Goal: Register for event/course

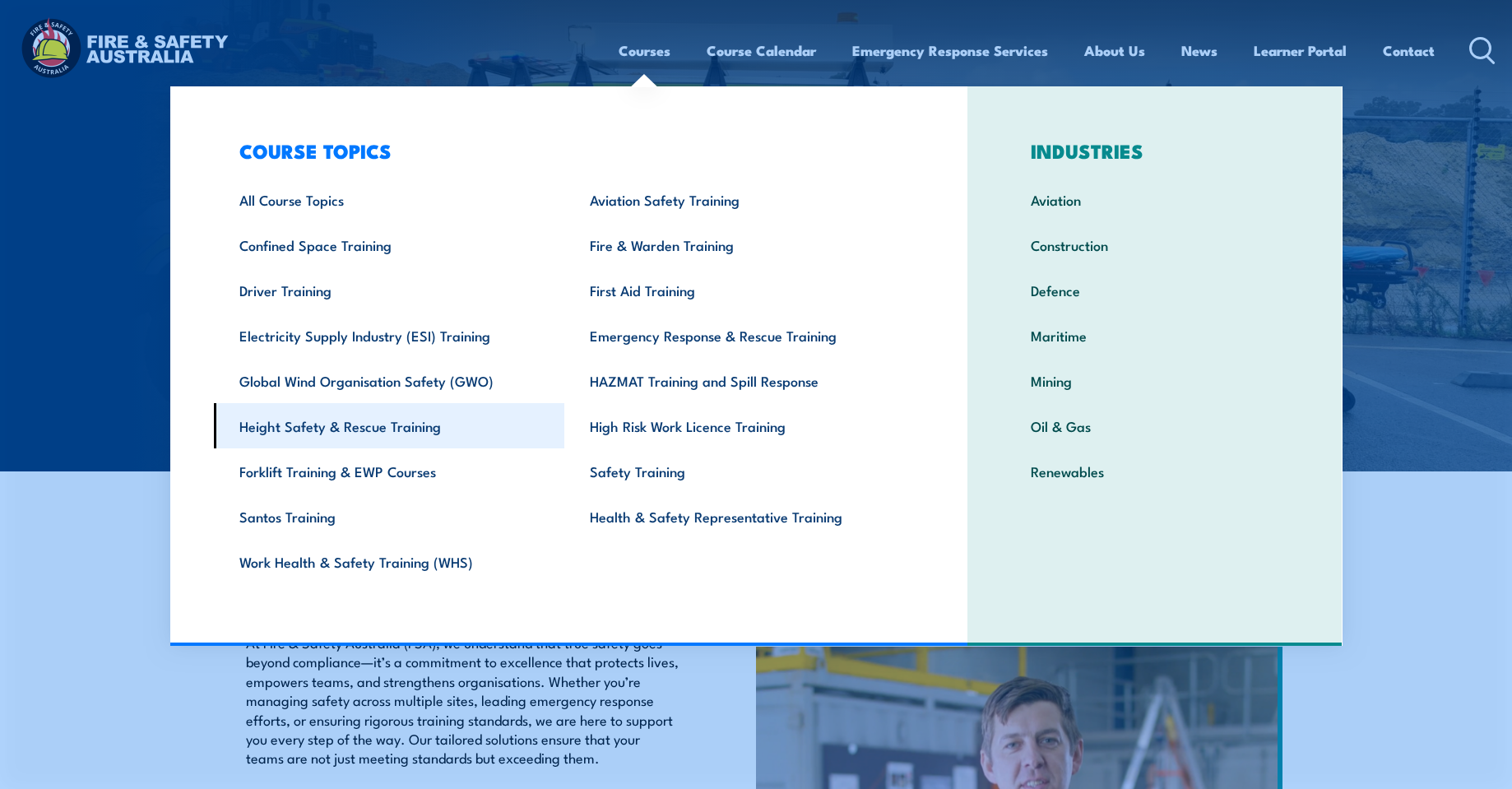
click at [350, 432] on link "Height Safety & Rescue Training" at bounding box center [390, 426] width 352 height 45
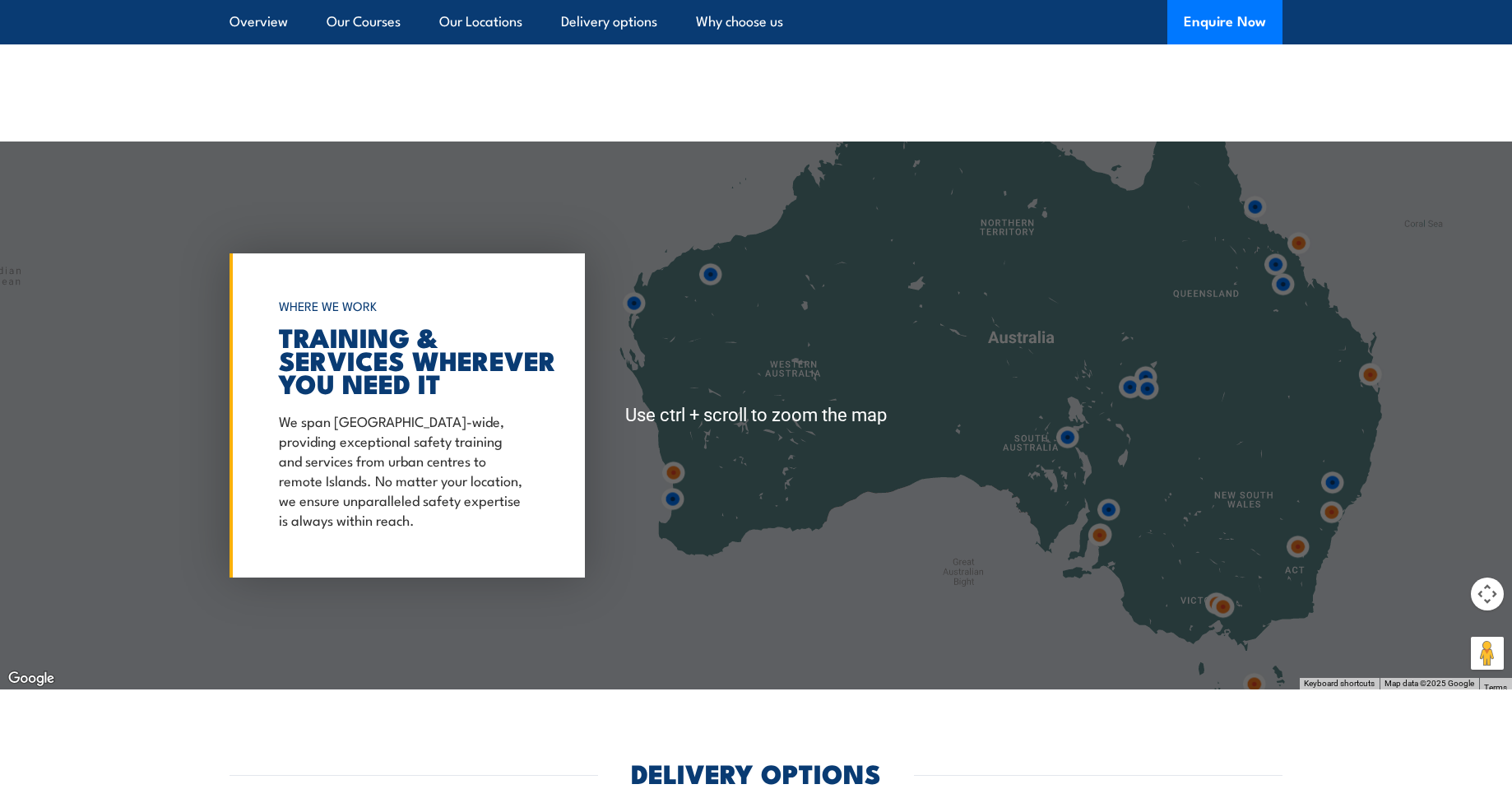
scroll to position [2303, 0]
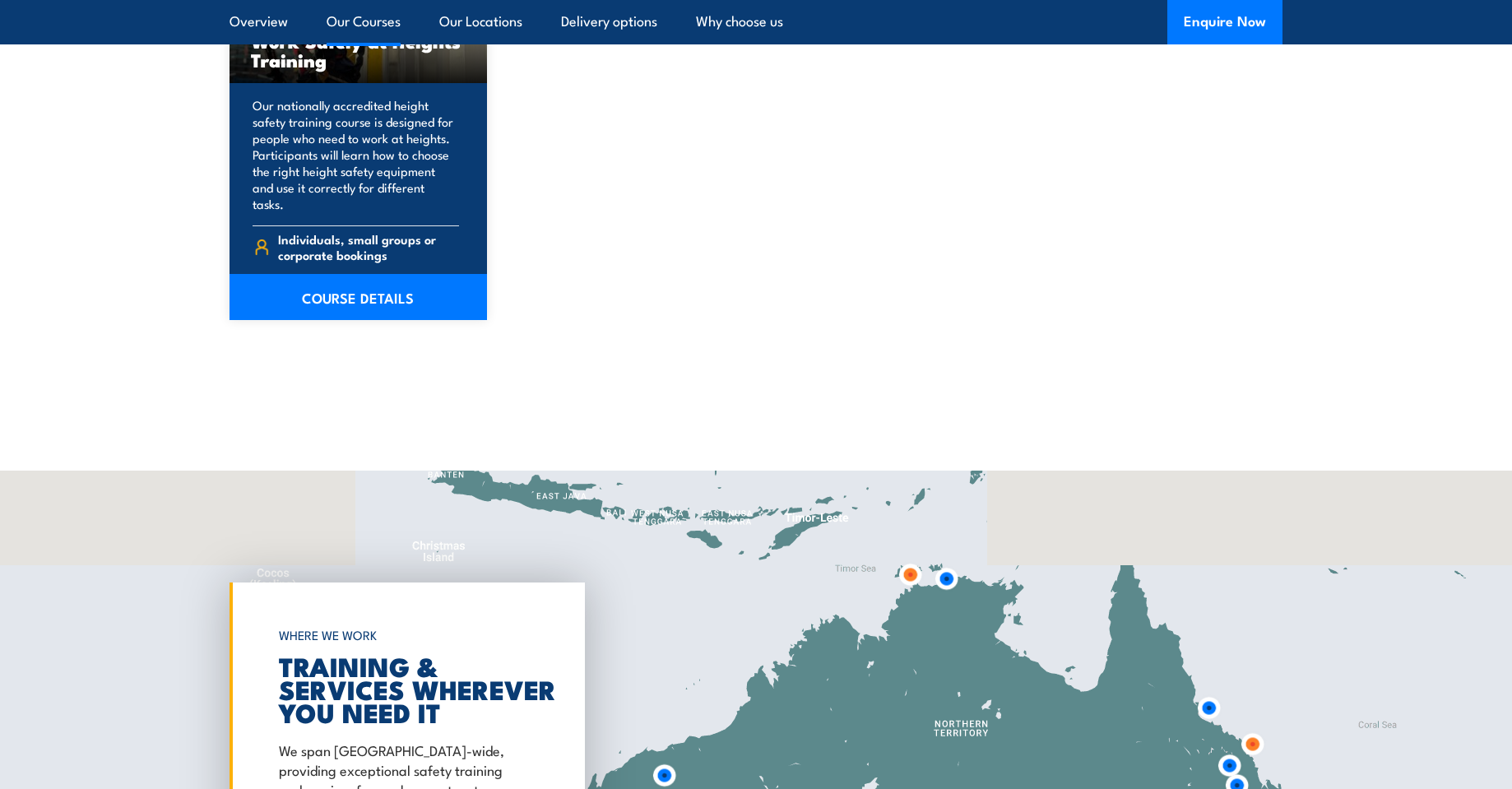
drag, startPoint x: 935, startPoint y: 535, endPoint x: 891, endPoint y: 690, distance: 161.1
click at [891, 690] on div at bounding box center [756, 744] width 1512 height 548
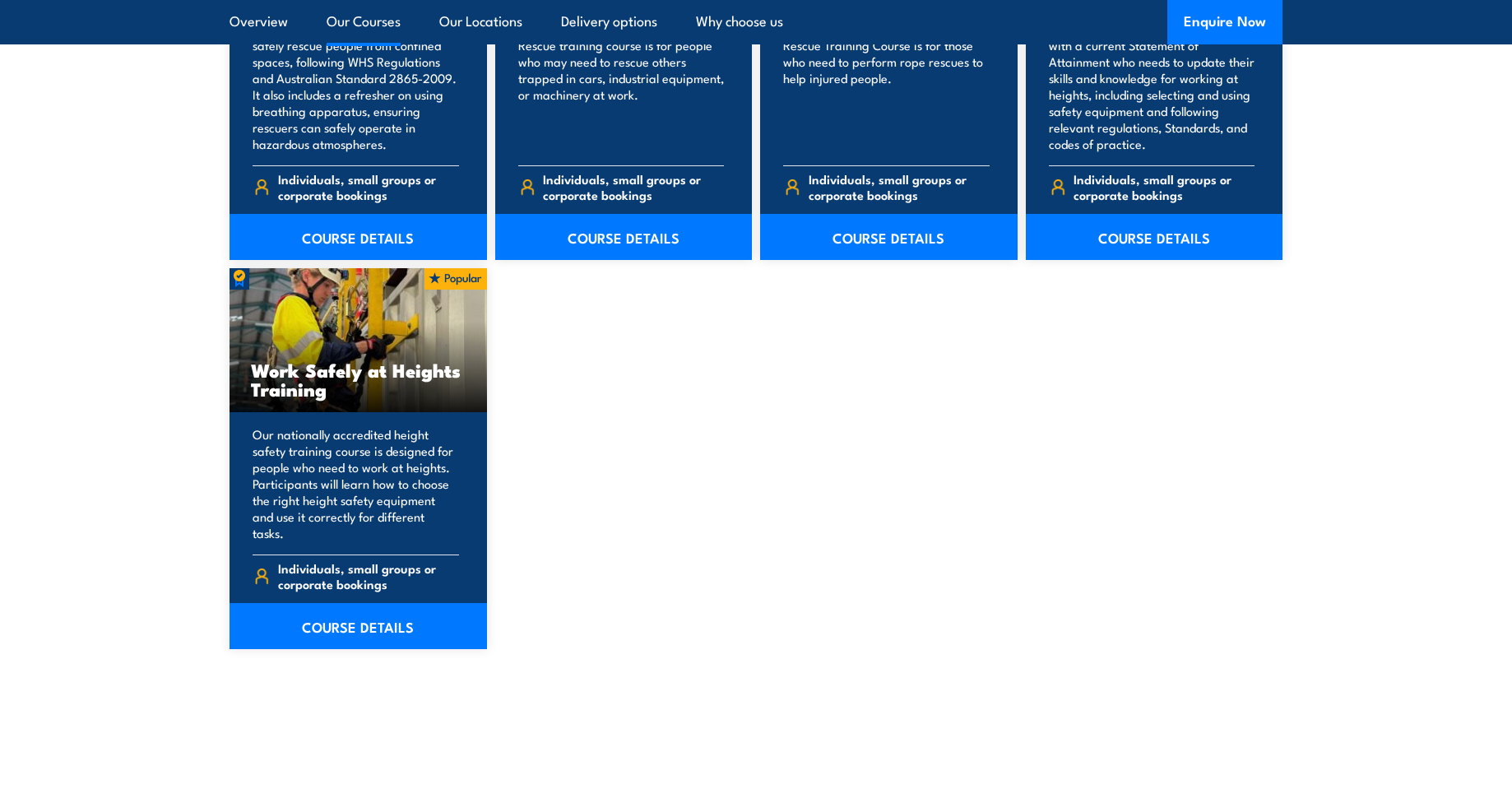
scroll to position [2468, 0]
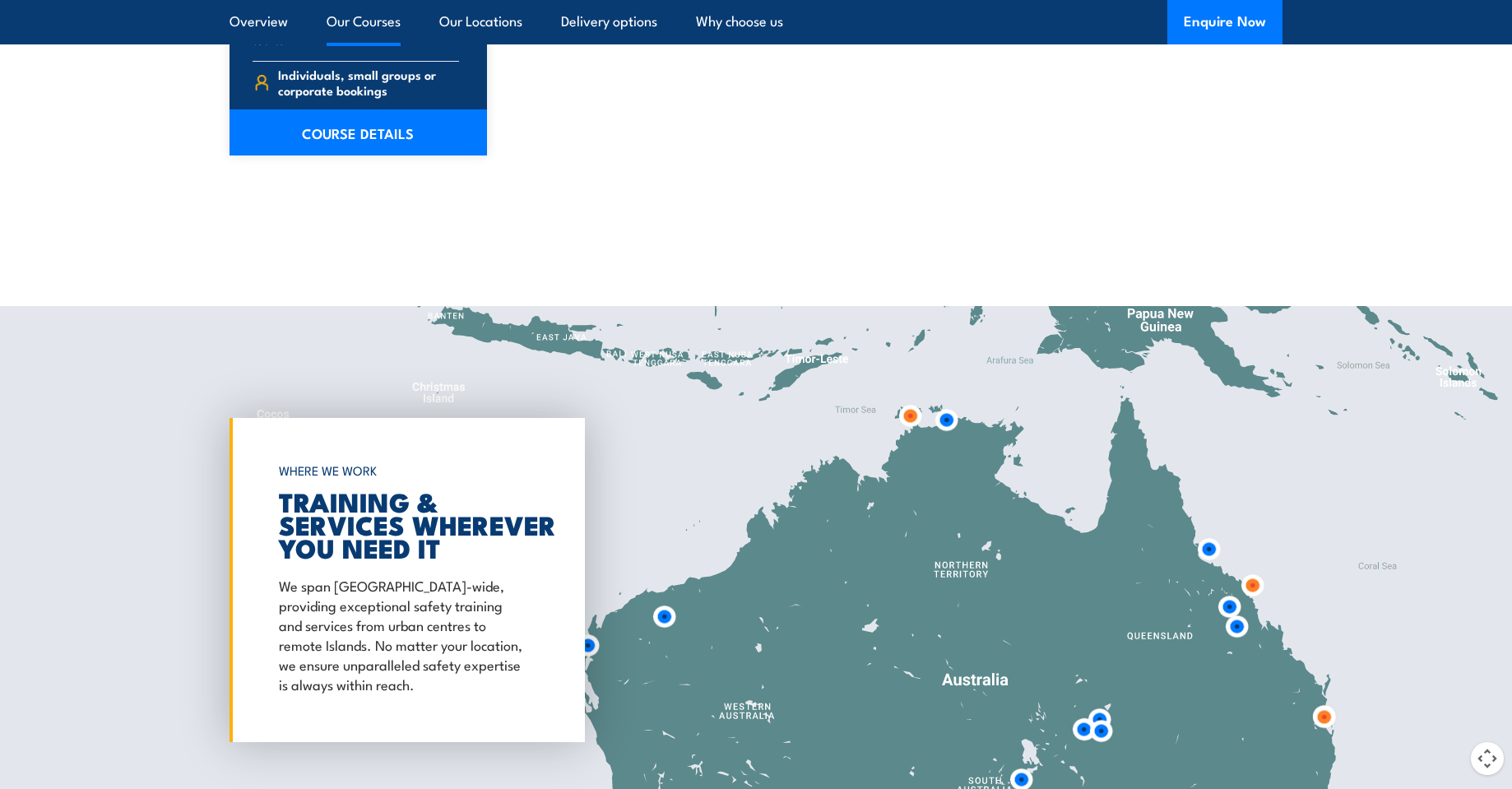
click at [886, 482] on div at bounding box center [756, 580] width 1512 height 548
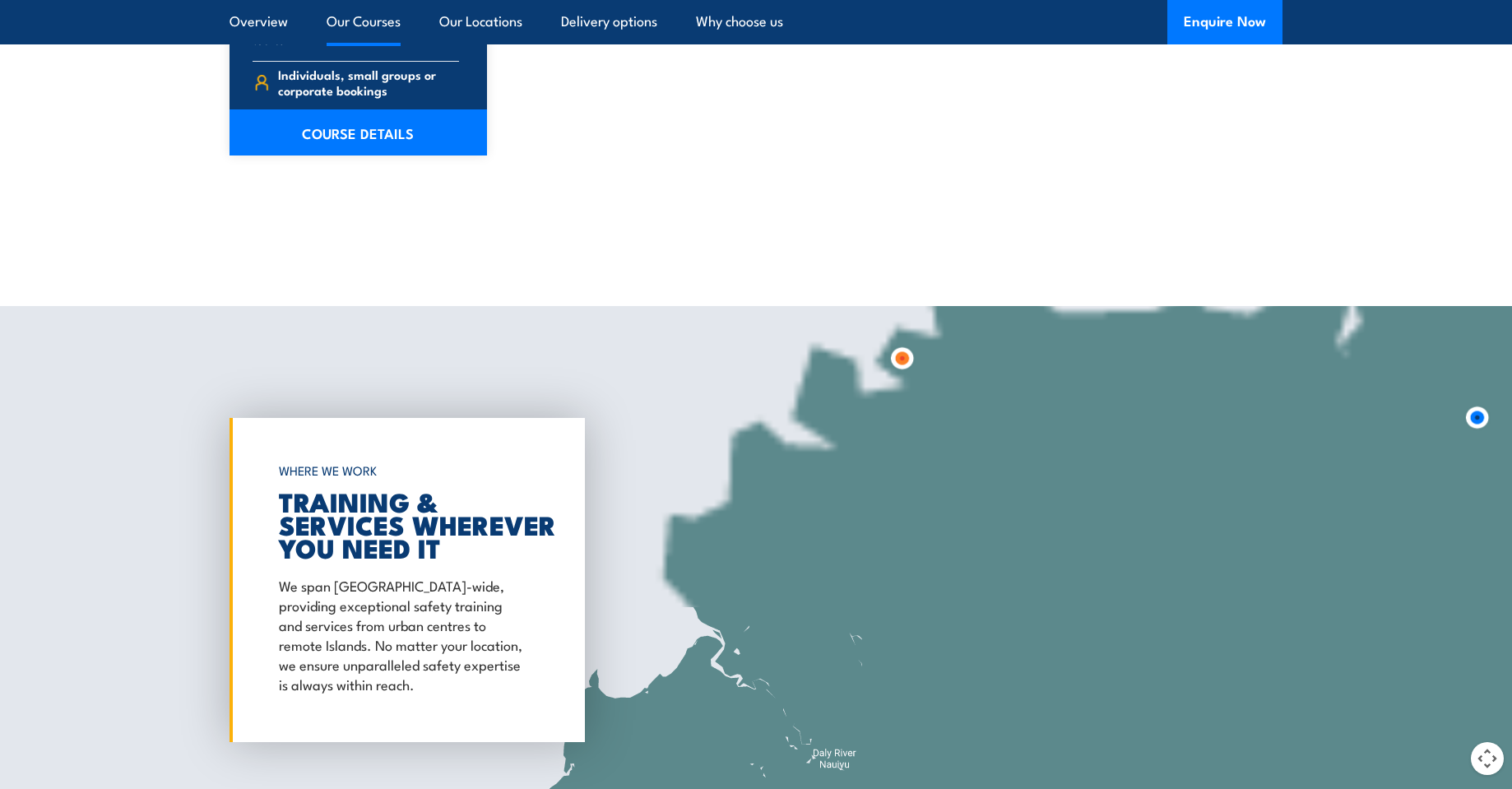
click at [900, 345] on img at bounding box center [901, 358] width 43 height 43
